Goal: Task Accomplishment & Management: Manage account settings

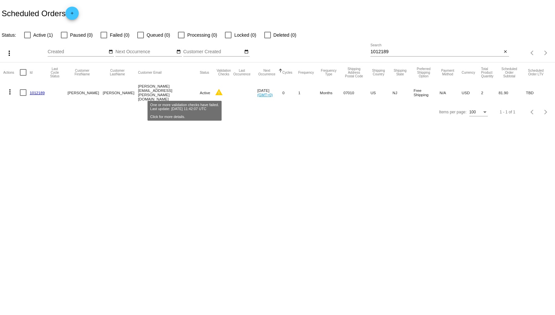
click at [215, 92] on mat-icon "warning" at bounding box center [219, 92] width 8 height 8
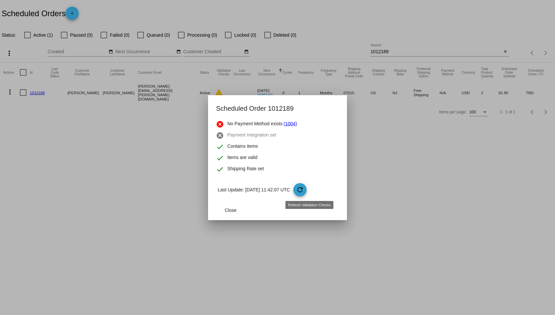
click at [304, 187] on mat-icon "refresh" at bounding box center [300, 190] width 8 height 8
click at [376, 195] on div at bounding box center [277, 157] width 555 height 315
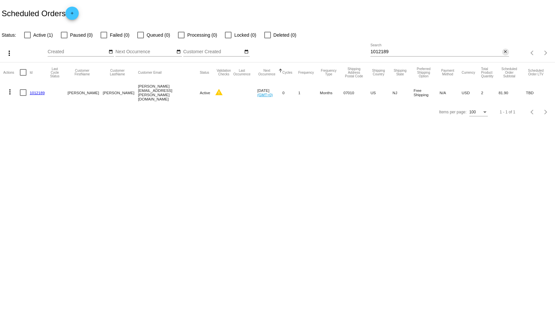
drag, startPoint x: 507, startPoint y: 51, endPoint x: 495, endPoint y: 51, distance: 11.2
click at [506, 51] on mat-icon "close" at bounding box center [505, 51] width 5 height 5
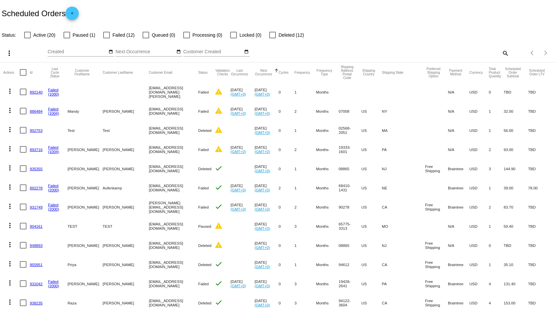
click at [28, 34] on div at bounding box center [27, 35] width 7 height 7
click at [27, 38] on input "Active (20)" at bounding box center [27, 38] width 0 height 0
checkbox input "true"
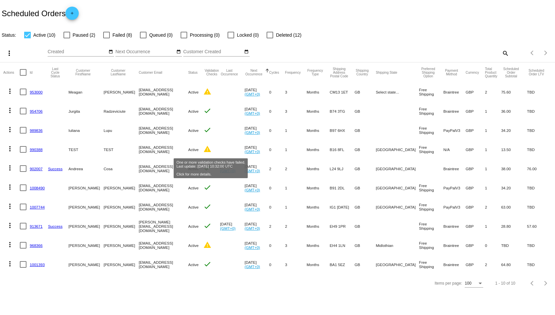
click at [209, 148] on mat-icon "warning" at bounding box center [207, 149] width 8 height 8
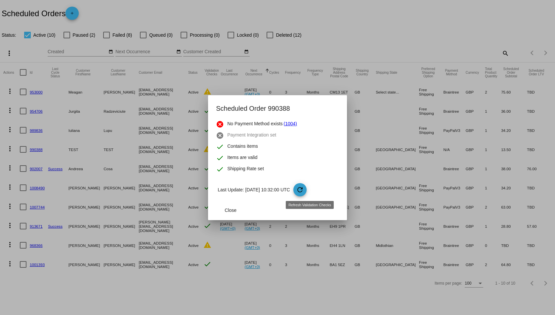
click at [304, 189] on mat-icon "refresh" at bounding box center [300, 190] width 8 height 8
click at [231, 208] on span "Close" at bounding box center [231, 210] width 12 height 5
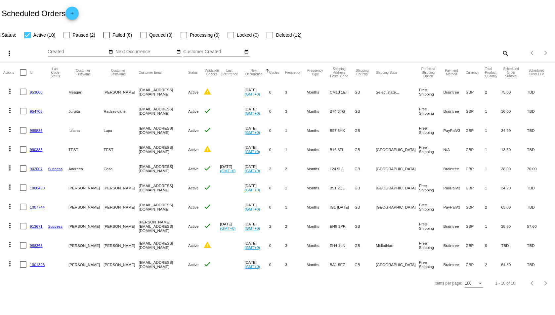
click at [443, 149] on mat-cell "N/A" at bounding box center [454, 149] width 22 height 19
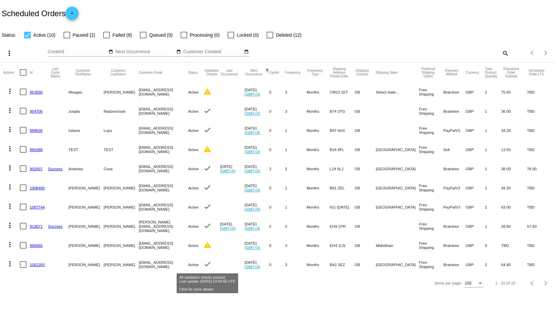
click at [211, 263] on mat-icon "check" at bounding box center [207, 264] width 8 height 8
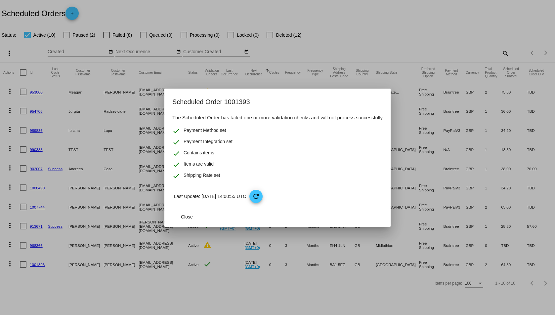
click at [211, 299] on div at bounding box center [277, 157] width 555 height 315
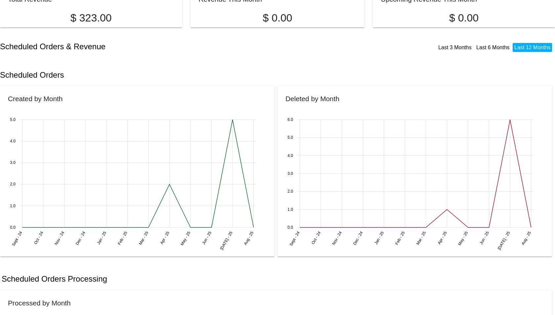
scroll to position [132, 0]
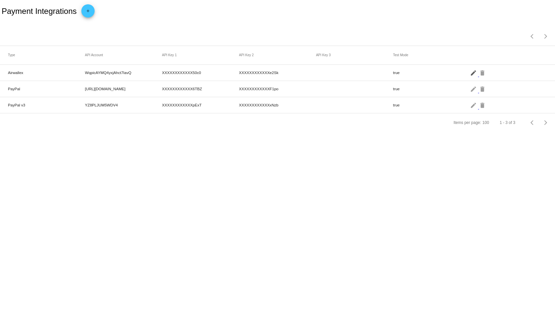
click at [474, 74] on mat-icon "edit" at bounding box center [474, 72] width 8 height 10
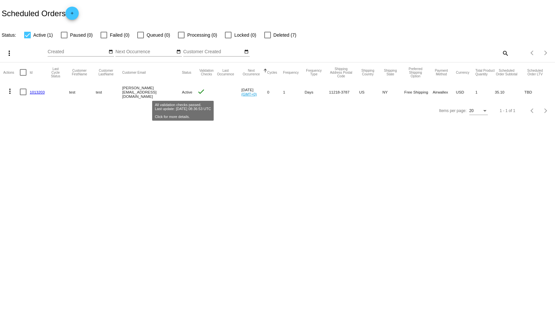
click at [197, 93] on mat-icon "check" at bounding box center [201, 92] width 8 height 8
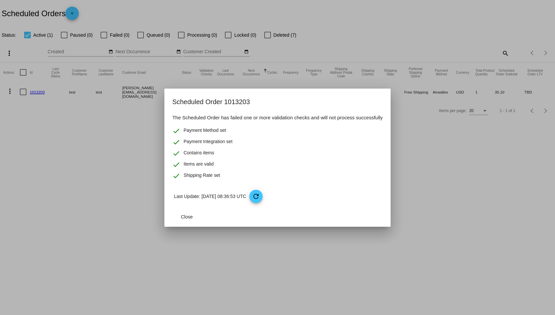
click at [125, 157] on div at bounding box center [277, 157] width 555 height 315
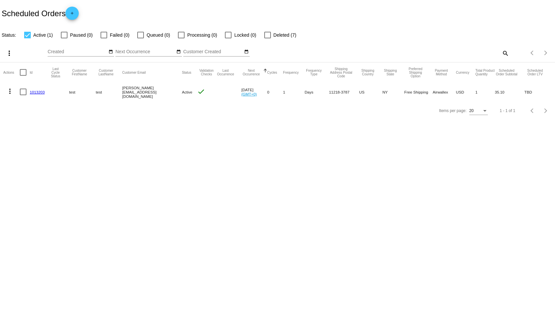
click at [31, 35] on label "Active (1)" at bounding box center [38, 35] width 29 height 8
click at [27, 38] on input "Active (1)" at bounding box center [27, 38] width 0 height 0
click at [28, 35] on div at bounding box center [27, 35] width 7 height 7
click at [27, 38] on input "Active (1)" at bounding box center [27, 38] width 0 height 0
checkbox input "true"
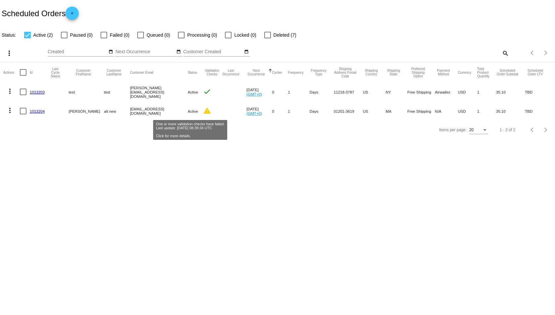
click at [203, 112] on mat-icon "warning" at bounding box center [207, 111] width 8 height 8
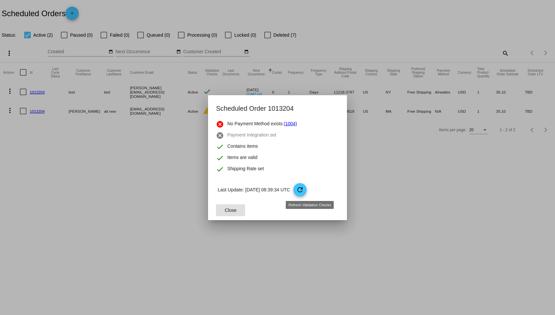
click at [304, 191] on mat-icon "refresh" at bounding box center [300, 190] width 8 height 8
click at [371, 189] on div at bounding box center [277, 157] width 555 height 315
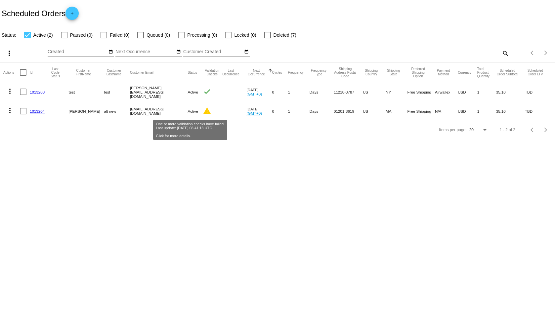
click at [203, 112] on mat-icon "warning" at bounding box center [207, 111] width 8 height 8
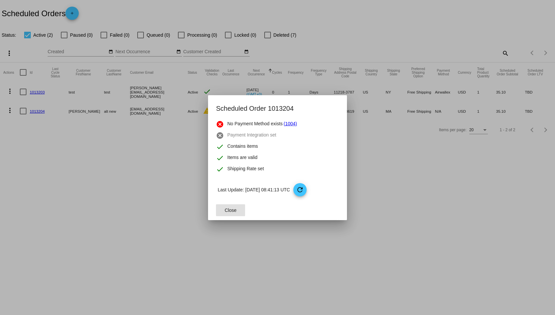
click at [83, 203] on div at bounding box center [277, 157] width 555 height 315
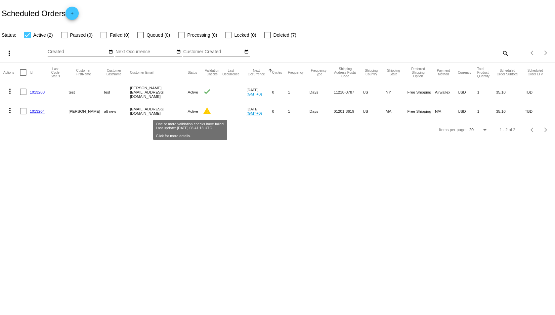
click at [203, 110] on mat-icon "warning" at bounding box center [207, 111] width 8 height 8
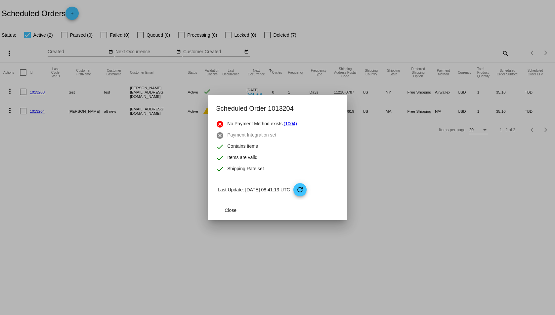
click at [189, 153] on div at bounding box center [277, 157] width 555 height 315
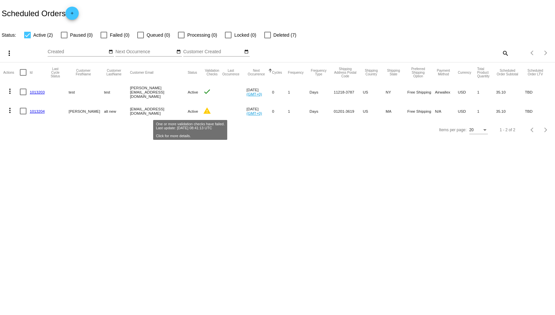
click at [203, 112] on mat-icon "warning" at bounding box center [207, 111] width 8 height 8
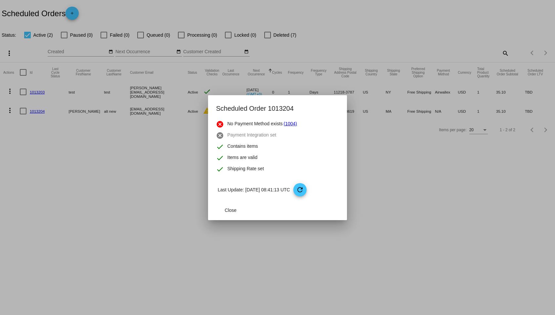
click at [424, 167] on div at bounding box center [277, 157] width 555 height 315
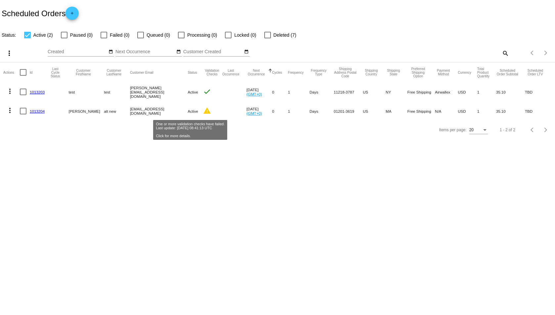
click at [203, 113] on mat-icon "warning" at bounding box center [207, 111] width 8 height 8
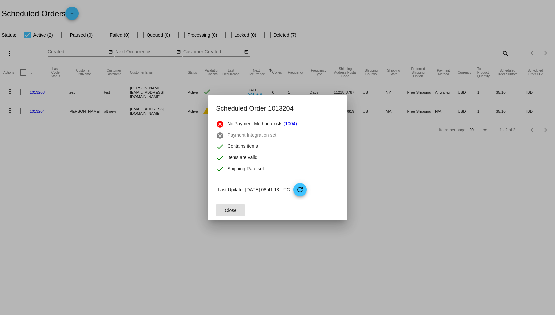
click at [396, 187] on div at bounding box center [277, 157] width 555 height 315
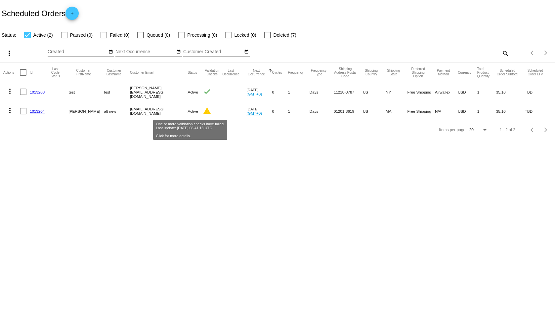
click at [203, 110] on mat-icon "warning" at bounding box center [207, 111] width 8 height 8
